Goal: Task Accomplishment & Management: Complete application form

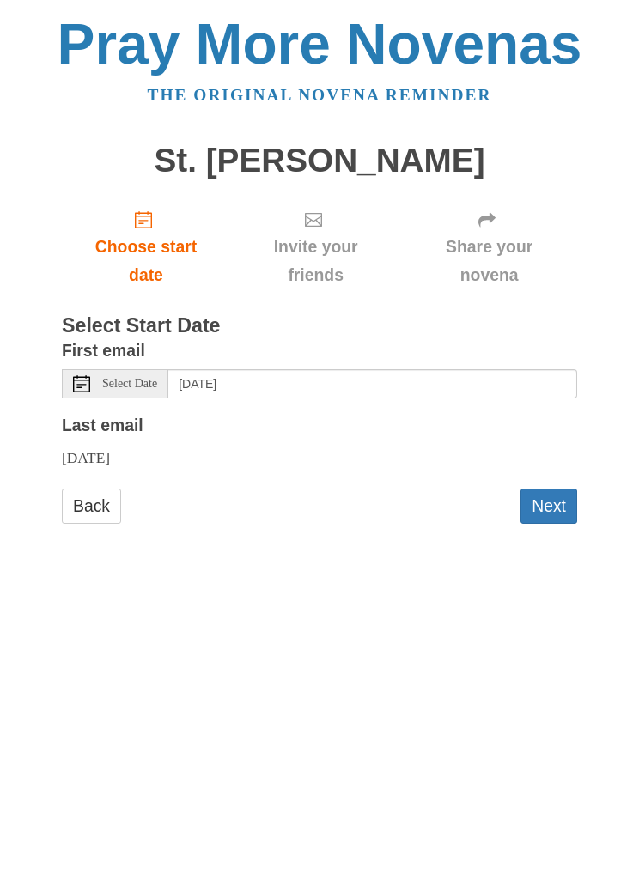
click at [141, 378] on span "Select Date" at bounding box center [129, 384] width 55 height 12
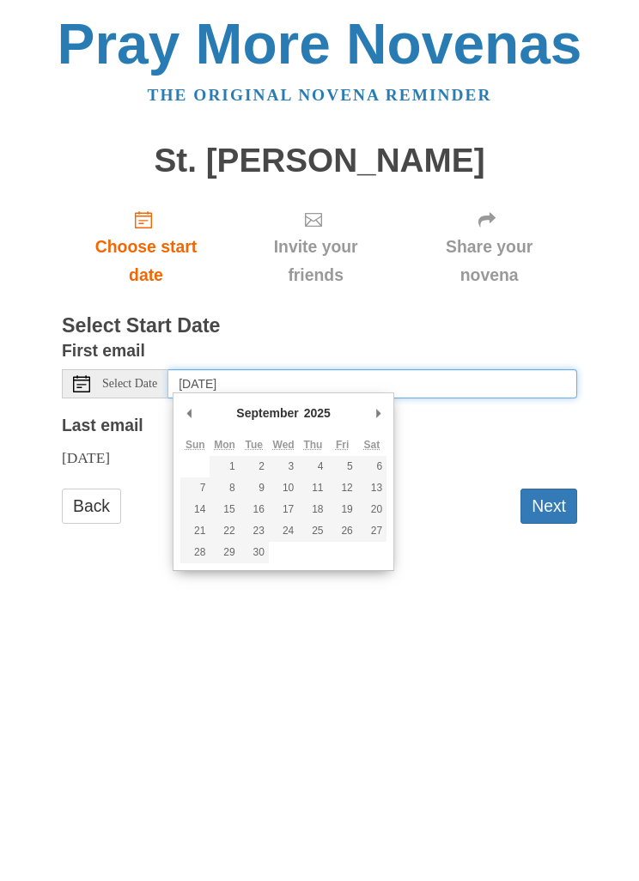
type input "Monday, September 1st"
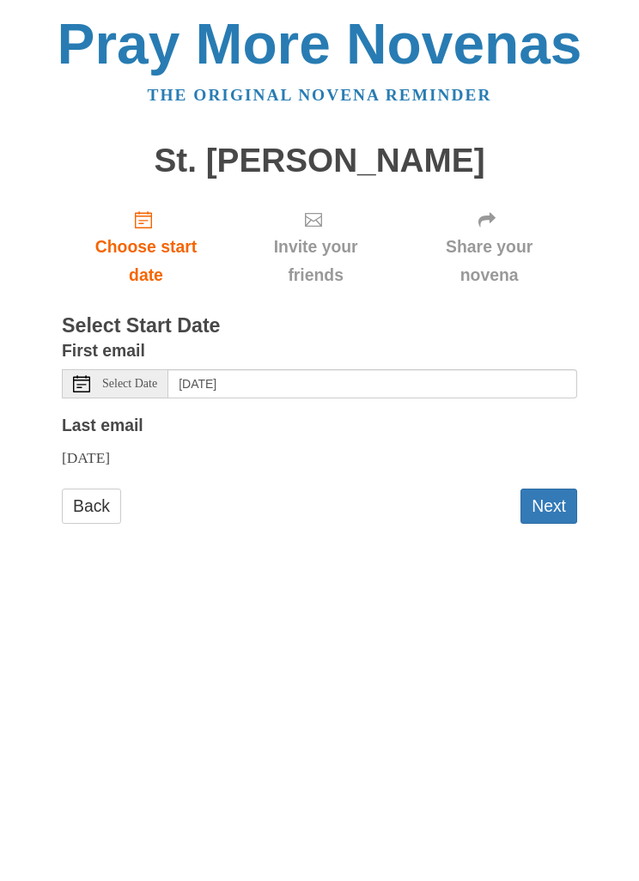
click at [566, 507] on button "Next" at bounding box center [548, 505] width 57 height 35
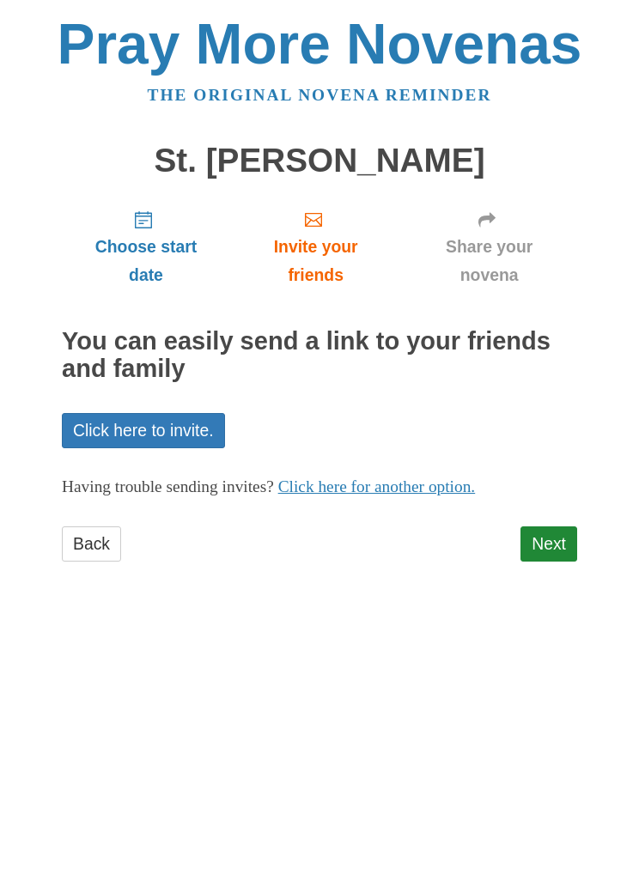
click at [564, 552] on link "Next" at bounding box center [548, 543] width 57 height 35
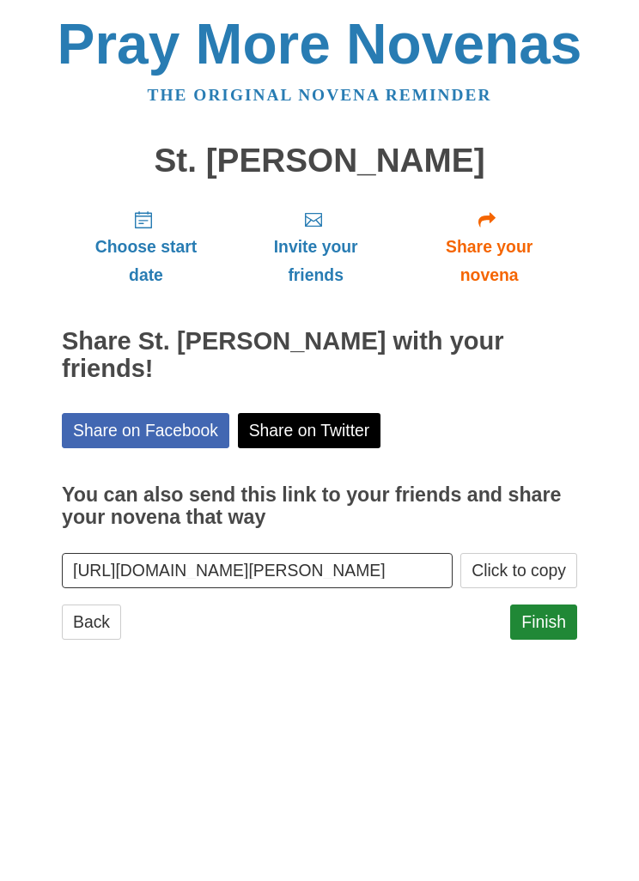
click at [570, 604] on link "Finish" at bounding box center [543, 621] width 67 height 35
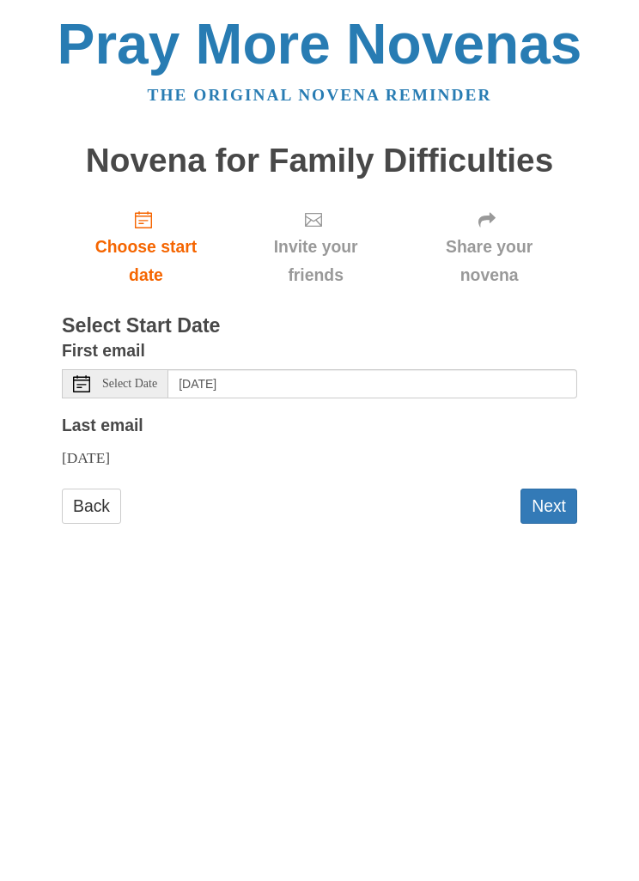
click at [157, 378] on span "Select Date" at bounding box center [129, 384] width 55 height 12
click at [154, 384] on span "Select Date" at bounding box center [129, 384] width 55 height 12
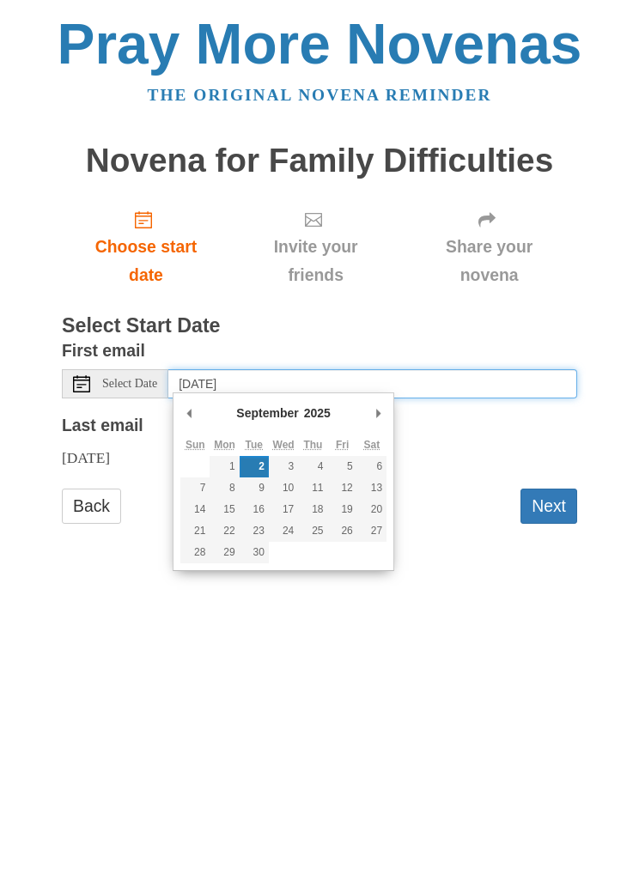
type input "Monday, September 1st"
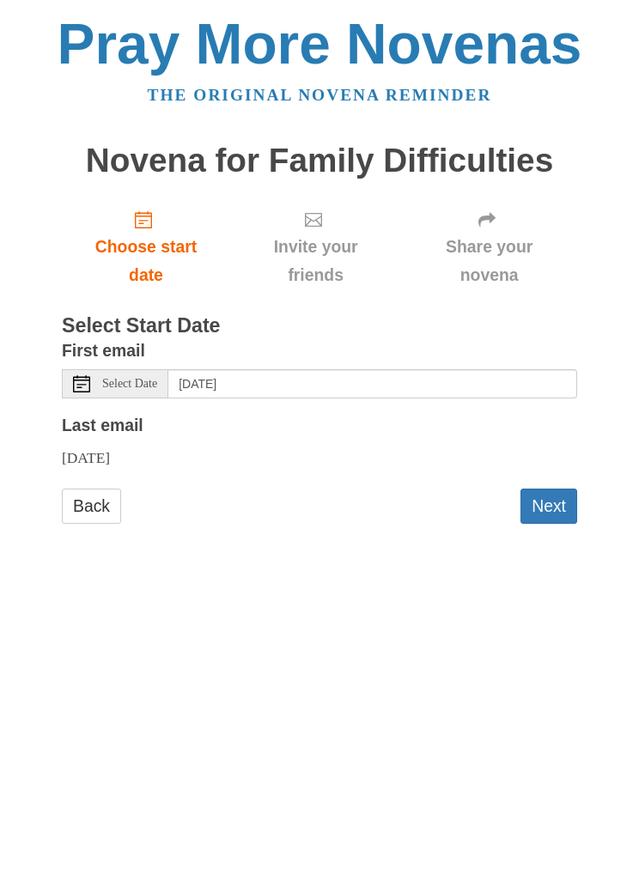
click at [567, 496] on button "Next" at bounding box center [548, 505] width 57 height 35
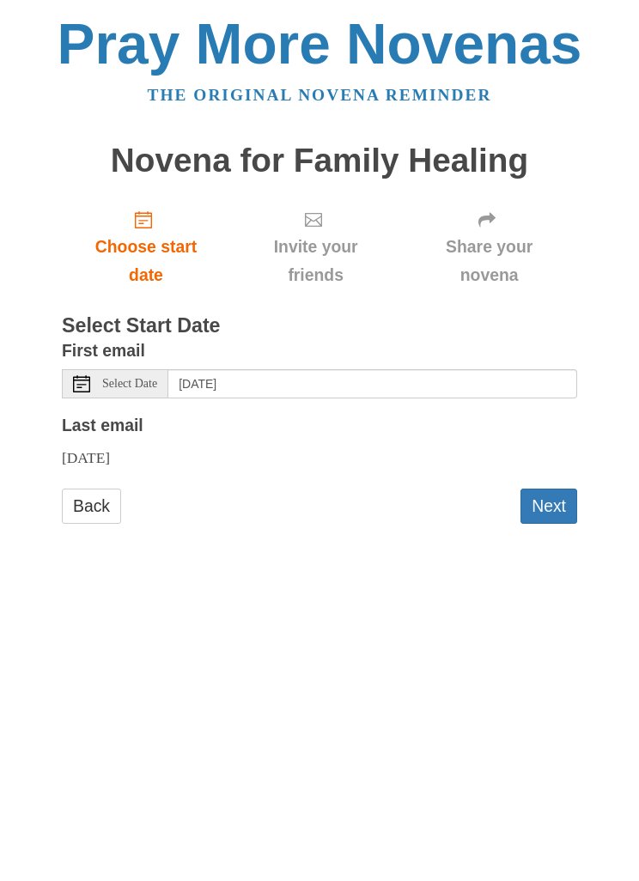
click at [165, 378] on div "Select Date" at bounding box center [115, 383] width 106 height 29
click at [167, 378] on div "Select Date" at bounding box center [115, 383] width 106 height 29
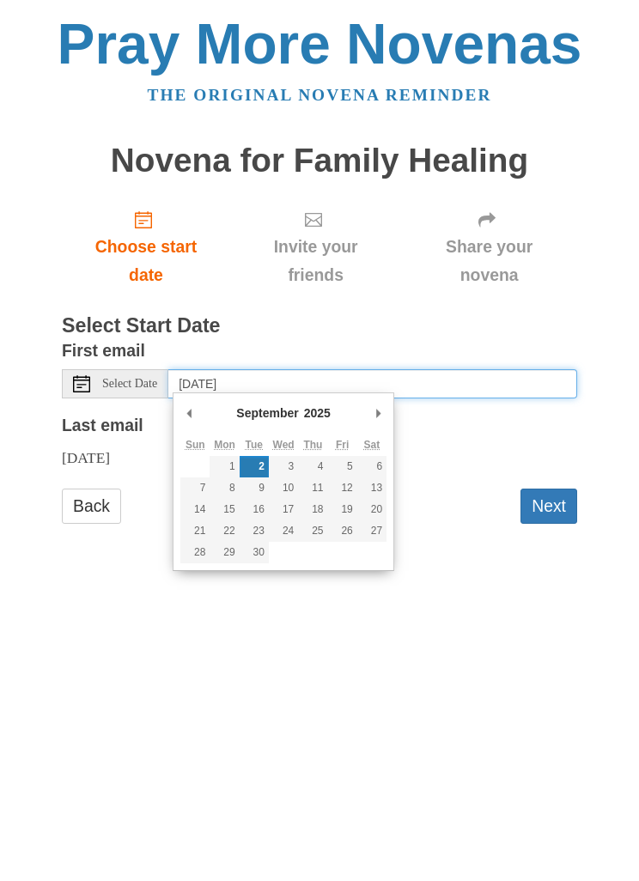
type input "Wednesday, September 10th"
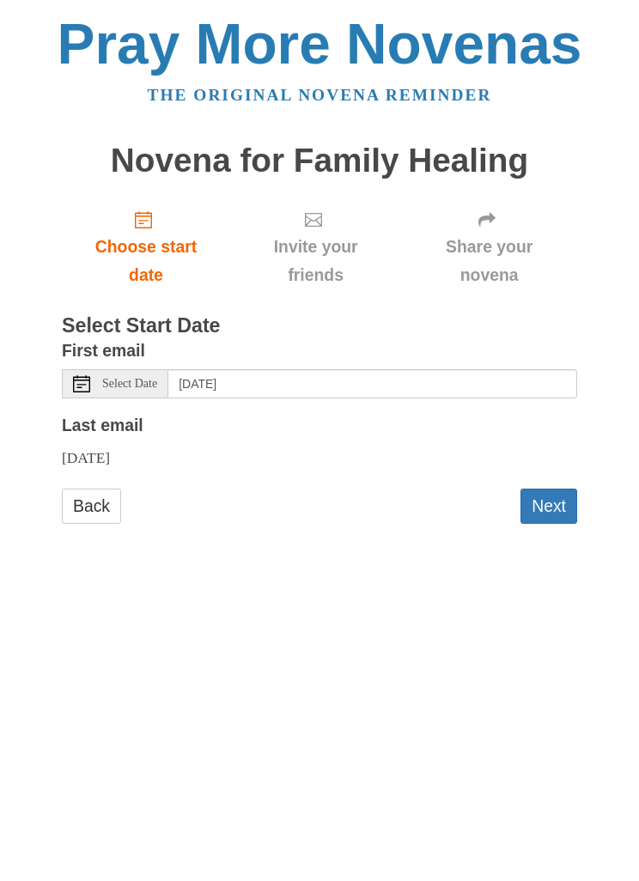
click at [571, 510] on button "Next" at bounding box center [548, 505] width 57 height 35
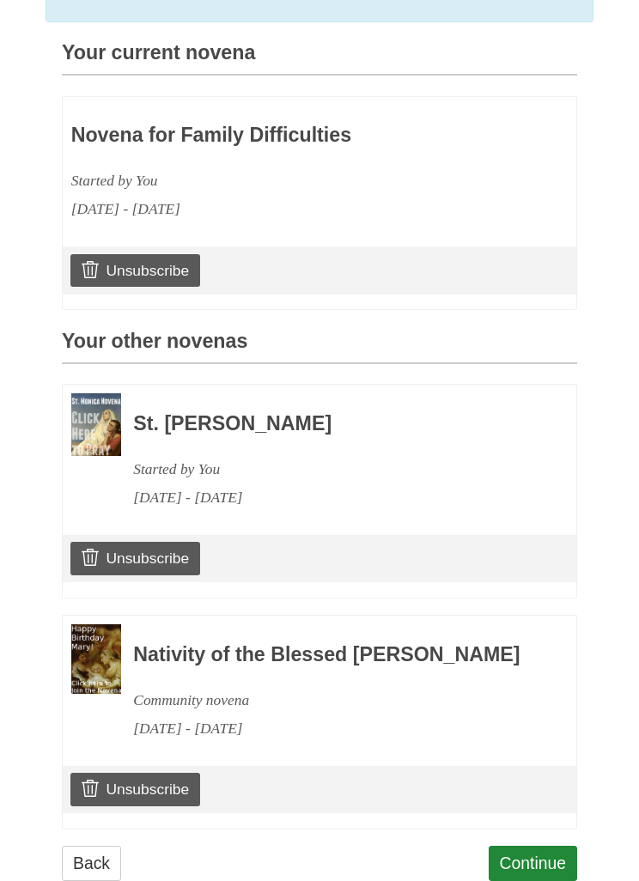
scroll to position [436, 0]
click at [557, 856] on link "Continue" at bounding box center [532, 863] width 89 height 35
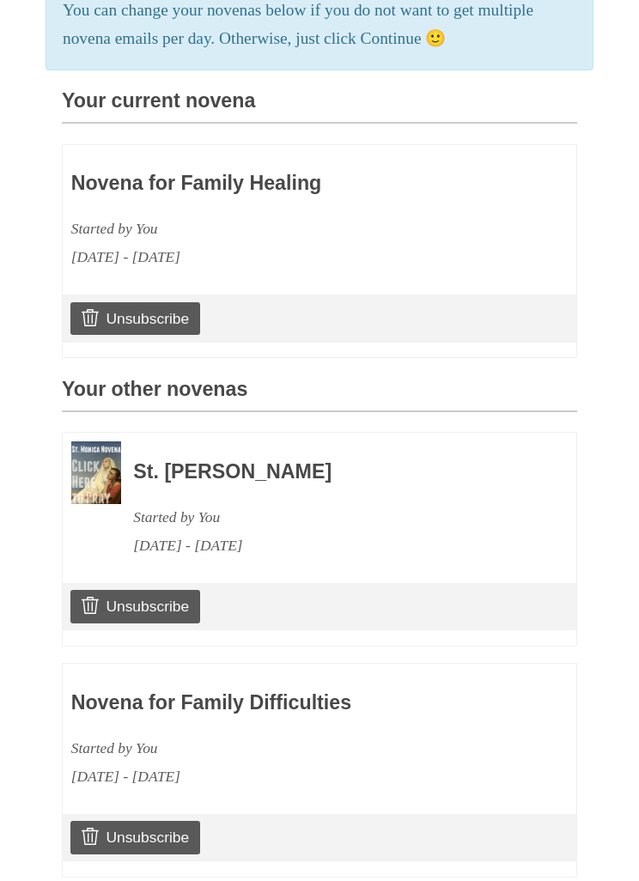
scroll to position [415, 0]
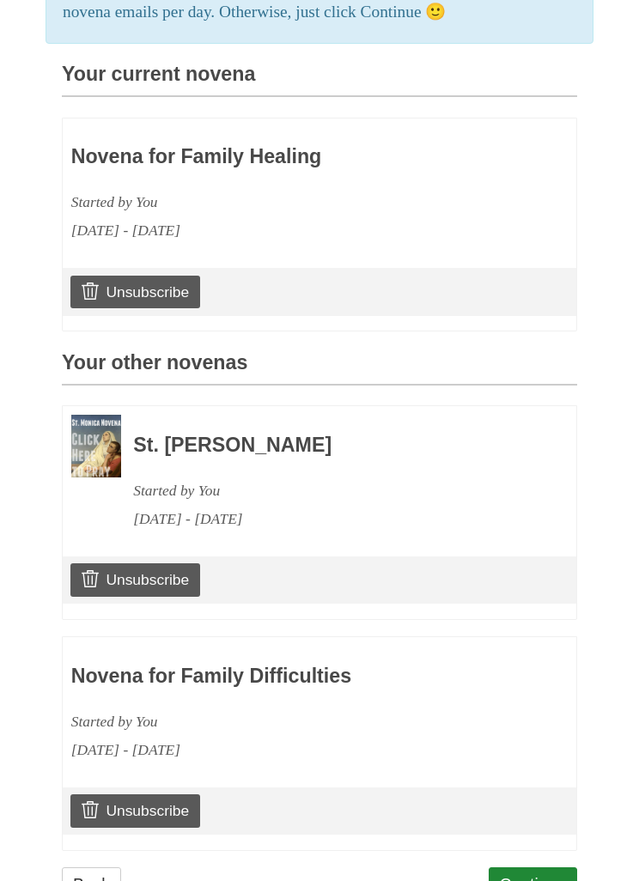
click at [566, 868] on link "Continue" at bounding box center [532, 885] width 89 height 35
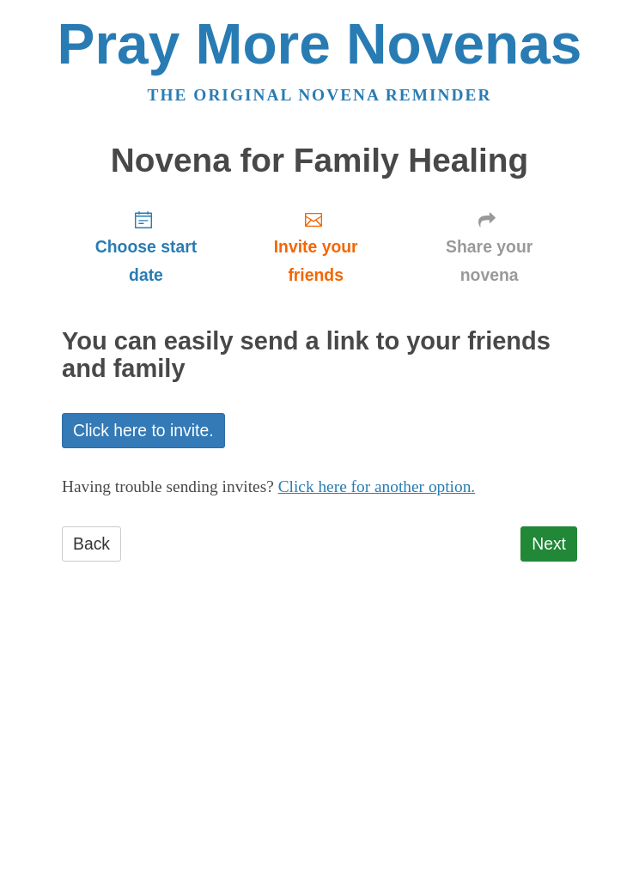
click at [576, 526] on link "Next" at bounding box center [548, 543] width 57 height 35
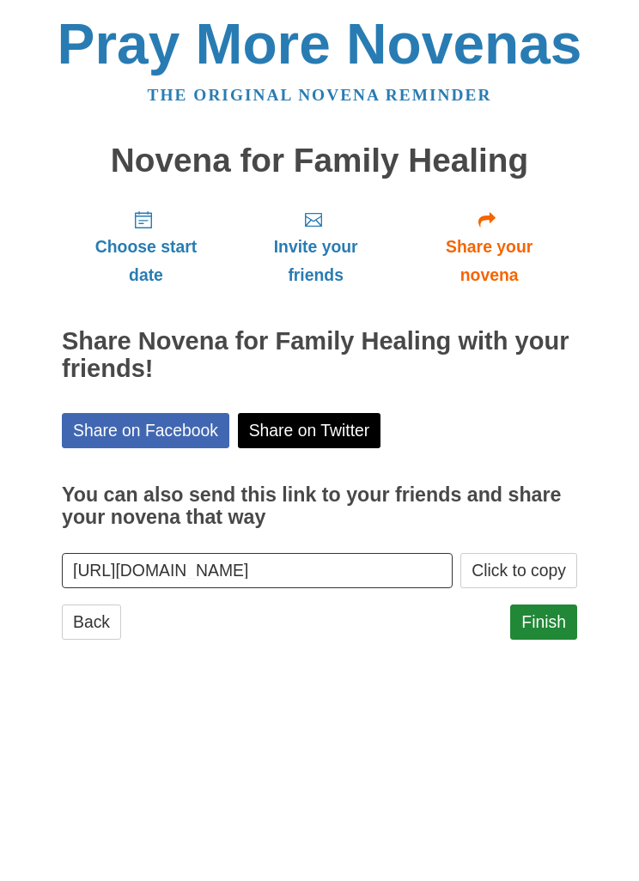
click at [566, 606] on link "Finish" at bounding box center [543, 621] width 67 height 35
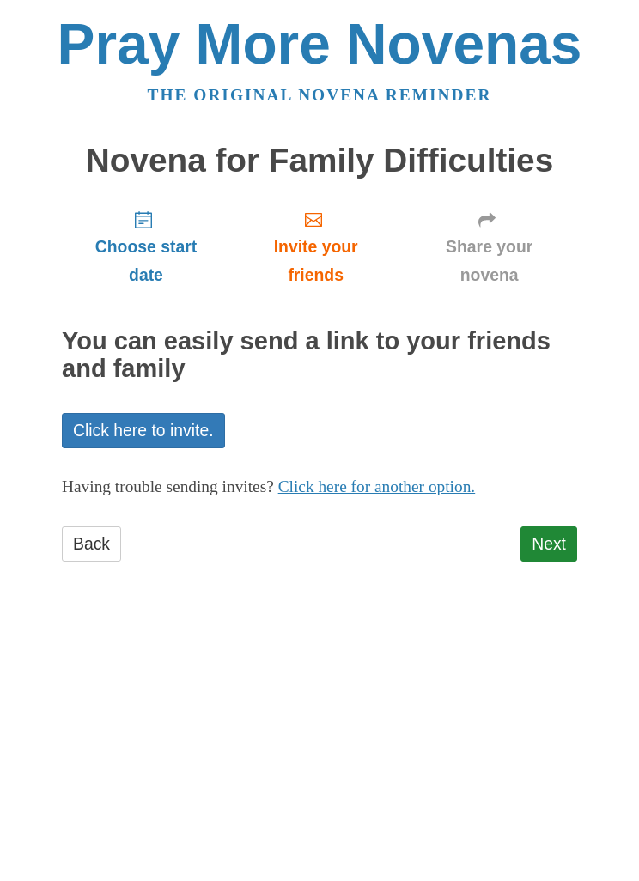
click at [567, 532] on link "Next" at bounding box center [548, 543] width 57 height 35
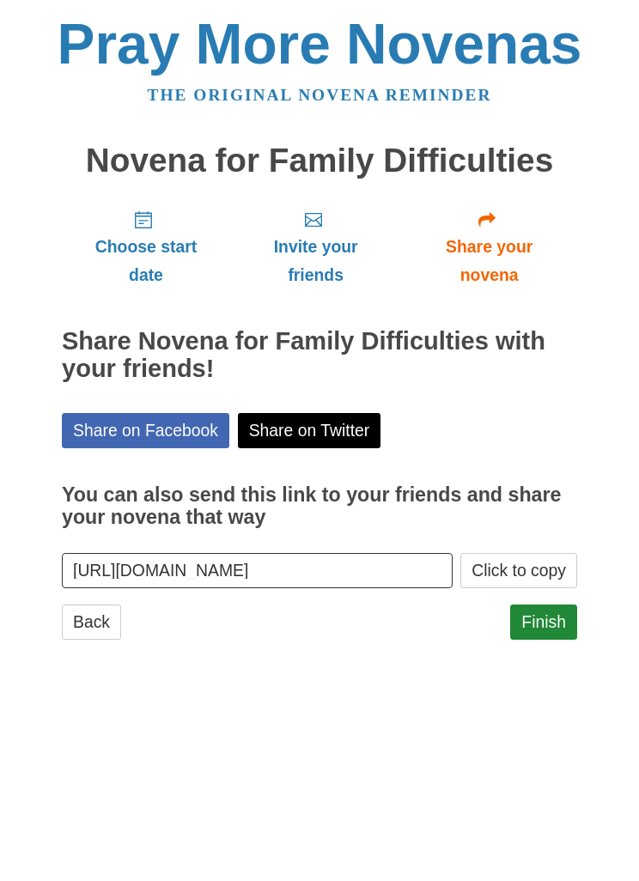
click at [565, 604] on link "Finish" at bounding box center [543, 621] width 67 height 35
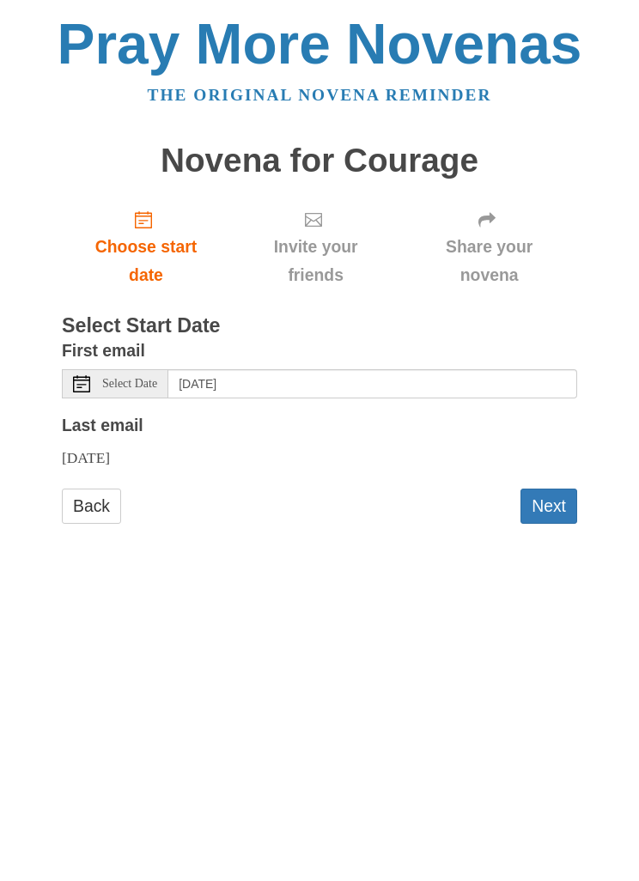
click at [152, 378] on span "Select Date" at bounding box center [129, 384] width 55 height 12
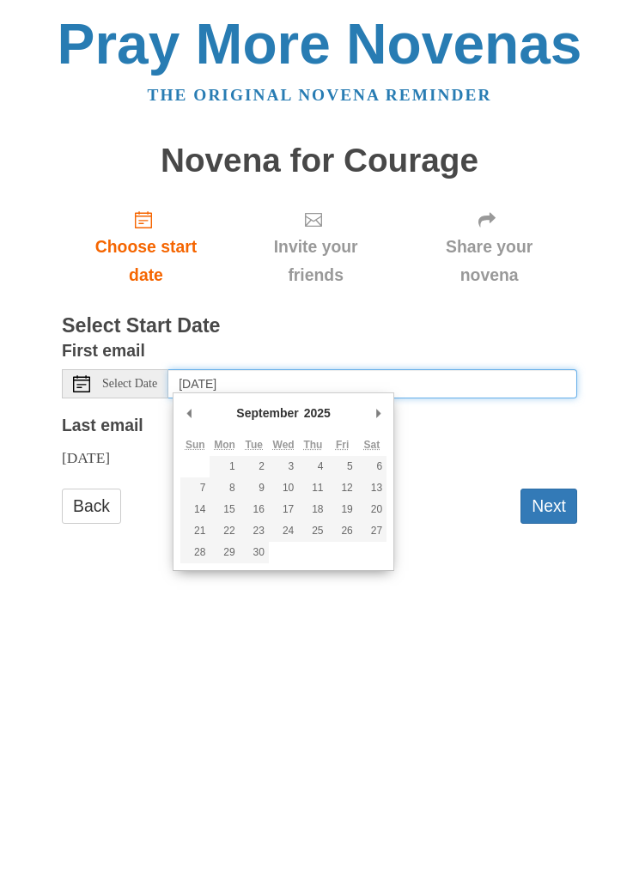
type input "Friday, September 19th"
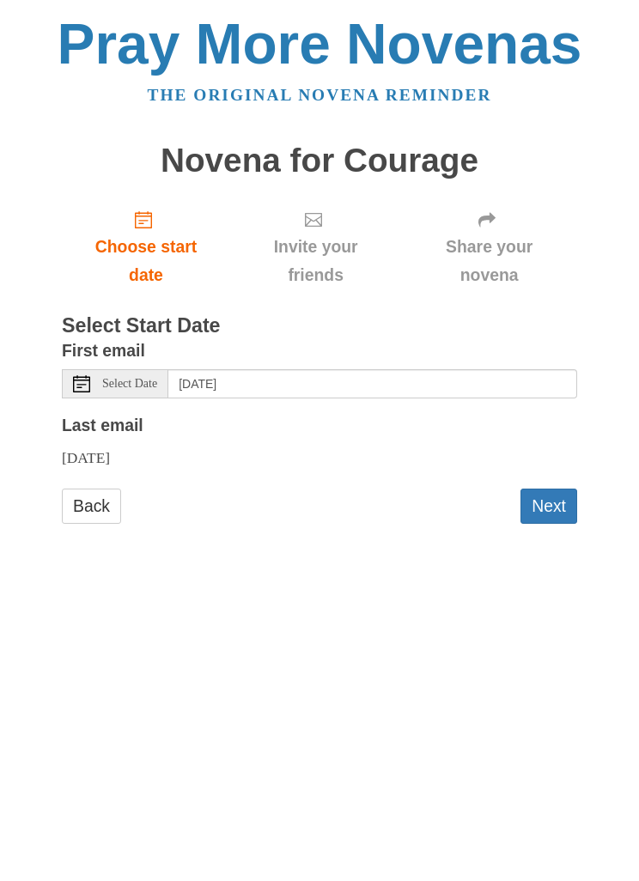
click at [564, 506] on button "Next" at bounding box center [548, 505] width 57 height 35
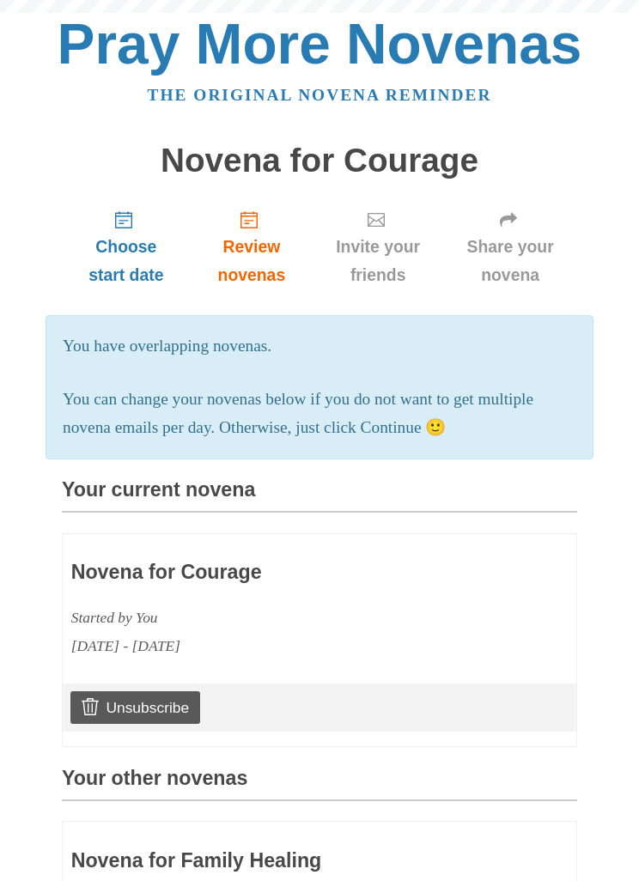
click at [560, 514] on section "Your current novena Novena for Courage Started by You [DATE] - [DATE] Unsubscri…" at bounding box center [319, 613] width 515 height 268
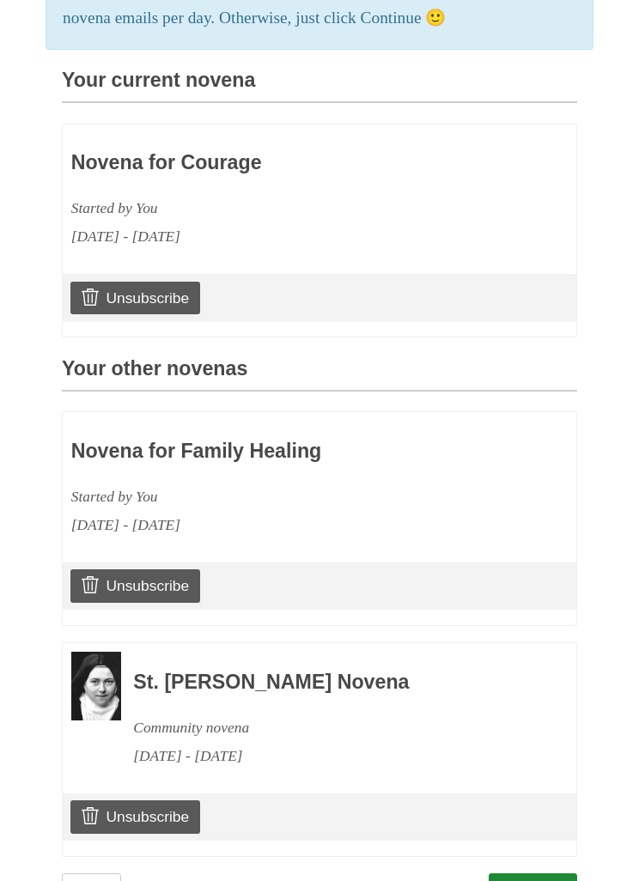
scroll to position [415, 0]
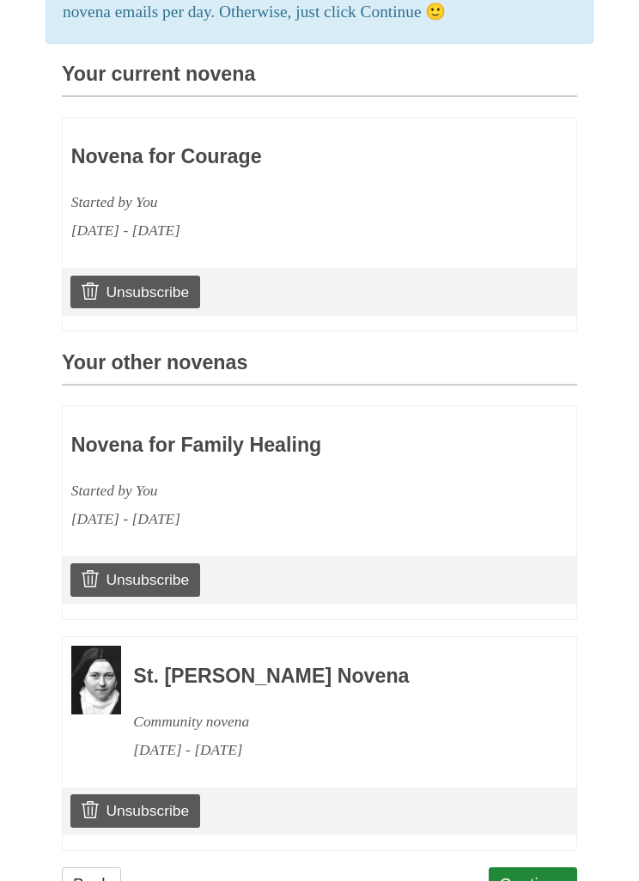
click at [548, 868] on link "Continue" at bounding box center [532, 885] width 89 height 35
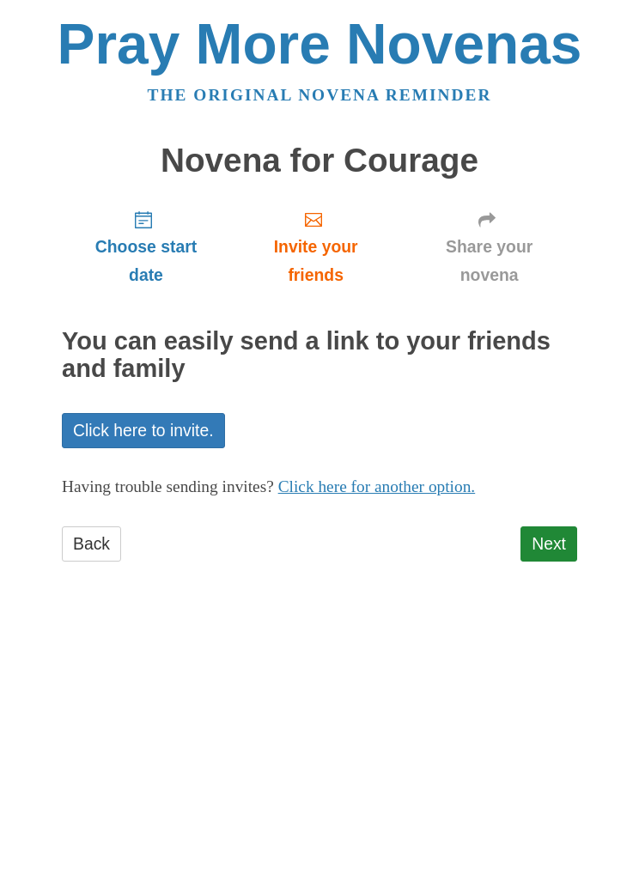
click at [563, 535] on link "Next" at bounding box center [548, 543] width 57 height 35
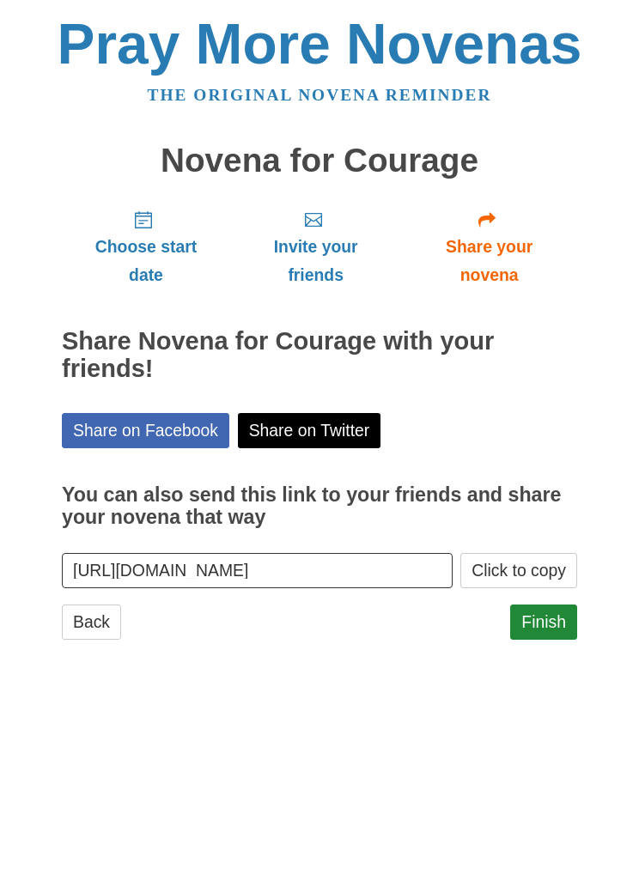
click at [572, 604] on link "Finish" at bounding box center [543, 621] width 67 height 35
